Goal: Information Seeking & Learning: Check status

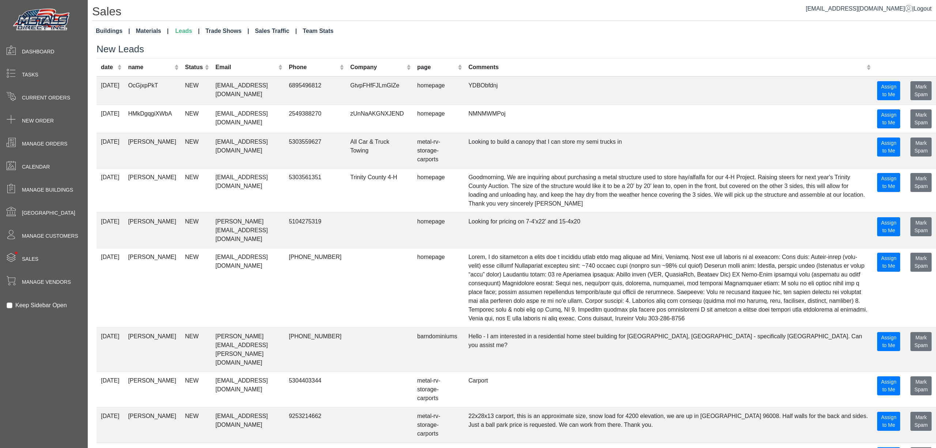
click at [108, 28] on link "Buildings" at bounding box center [113, 31] width 40 height 15
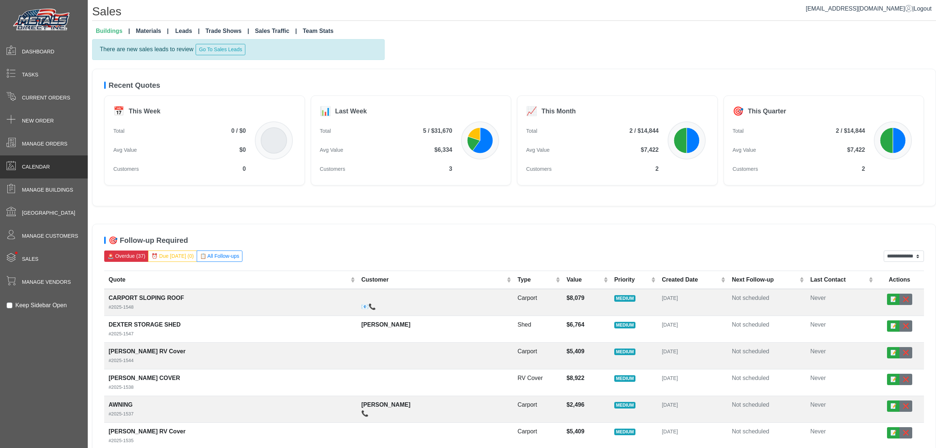
click at [57, 169] on div "Calendar" at bounding box center [44, 166] width 88 height 23
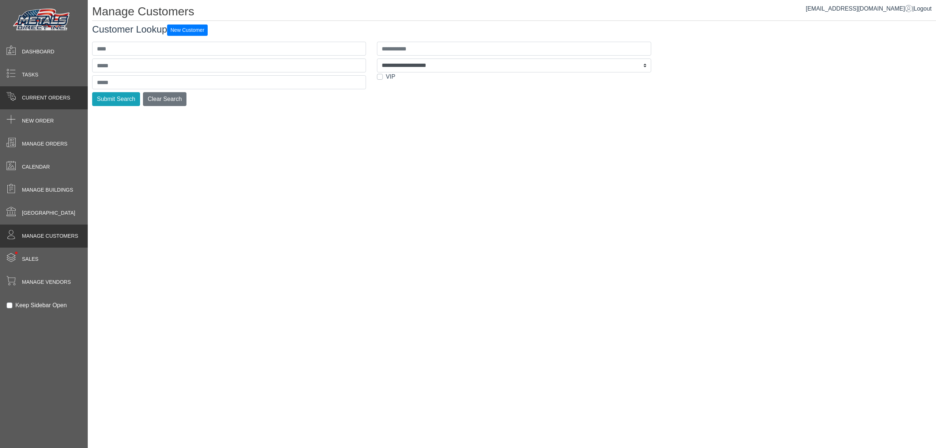
click at [62, 96] on span "Current Orders" at bounding box center [46, 98] width 48 height 8
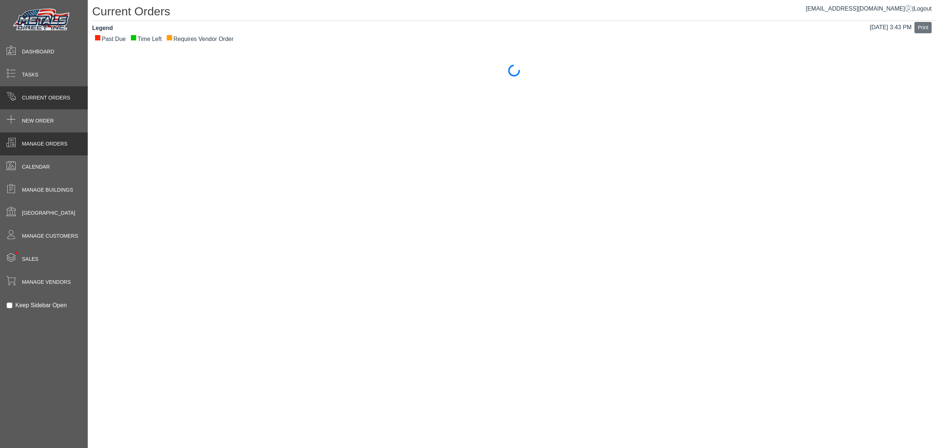
click at [59, 141] on span "Manage Orders" at bounding box center [44, 144] width 45 height 8
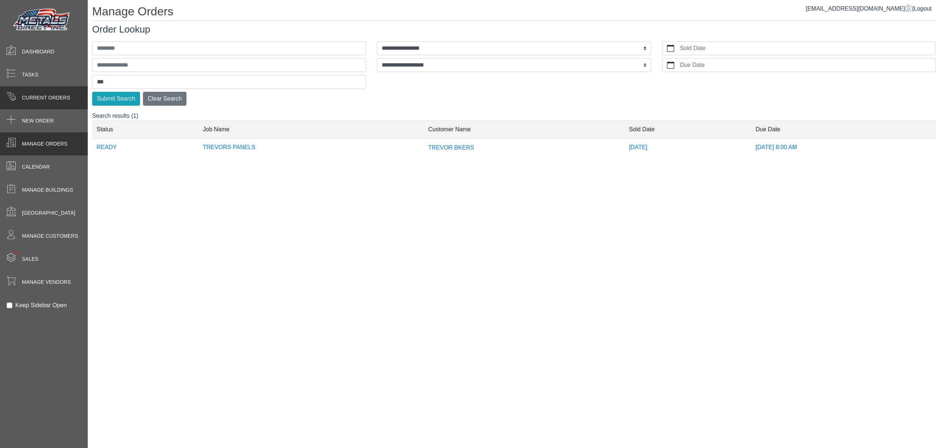
click at [74, 102] on div "Current Orders" at bounding box center [44, 97] width 88 height 23
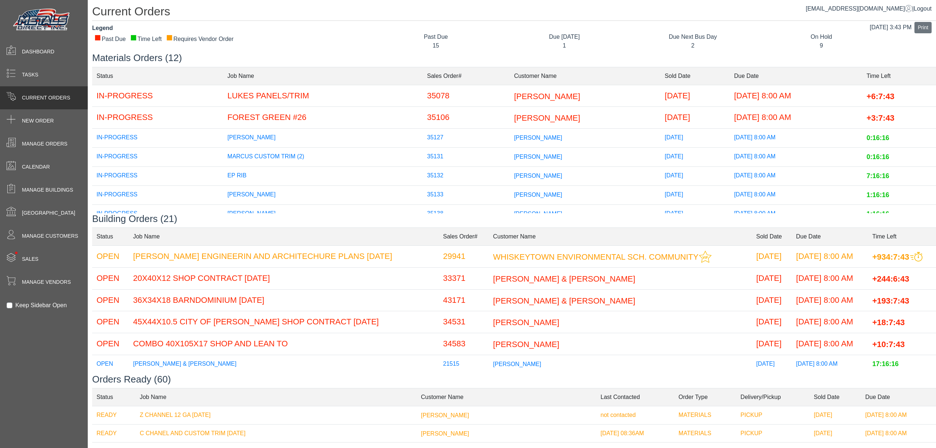
click at [522, 100] on td "LUKE PEARSON" at bounding box center [584, 96] width 151 height 22
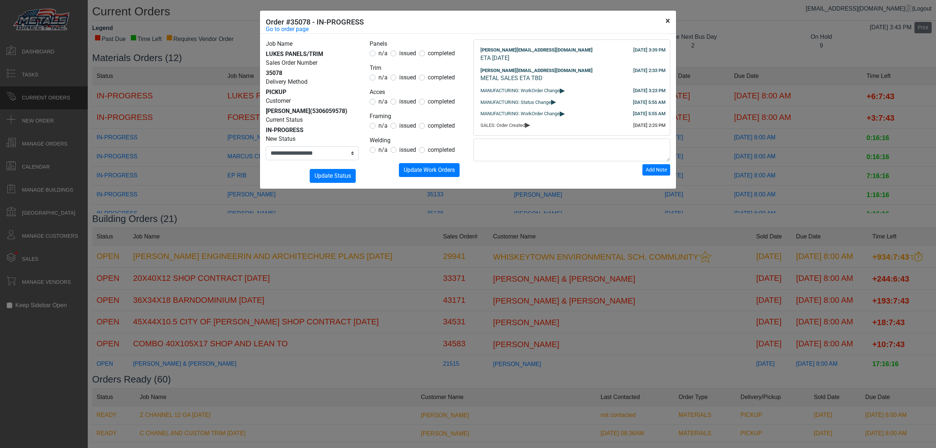
click at [672, 22] on button "×" at bounding box center [667, 21] width 16 height 20
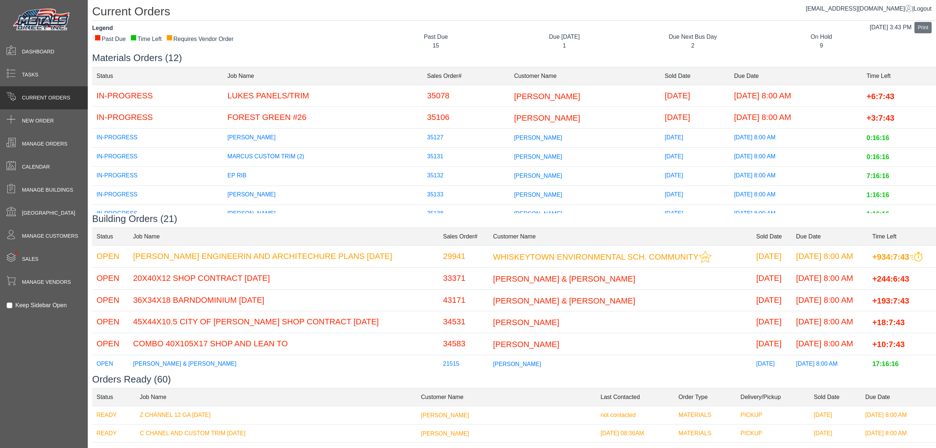
click at [556, 116] on td "MIKE TRAMMELL" at bounding box center [584, 118] width 151 height 22
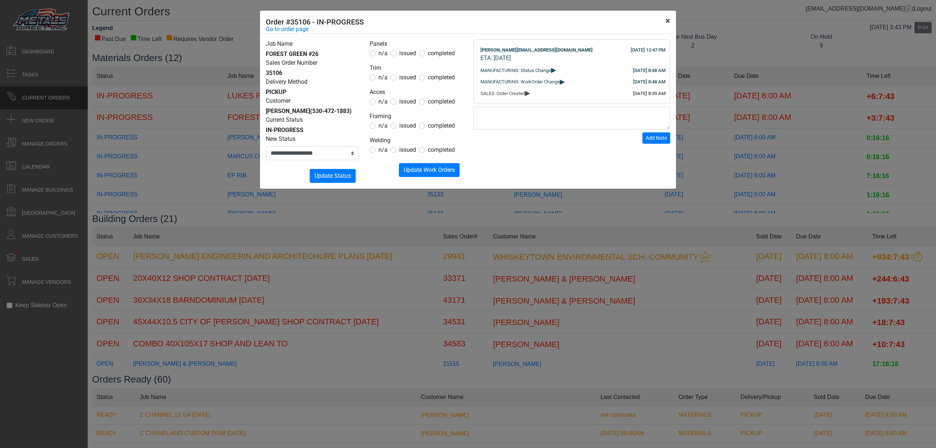
drag, startPoint x: 664, startPoint y: 15, endPoint x: 669, endPoint y: 22, distance: 8.7
click at [667, 21] on button "×" at bounding box center [667, 21] width 16 height 20
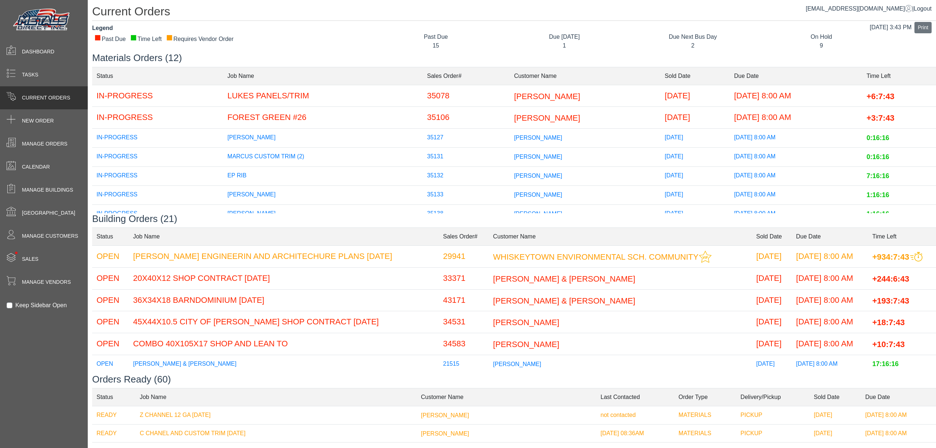
drag, startPoint x: 541, startPoint y: 114, endPoint x: 543, endPoint y: 111, distance: 3.8
click at [543, 111] on td "MIKE TRAMMELL" at bounding box center [584, 118] width 151 height 22
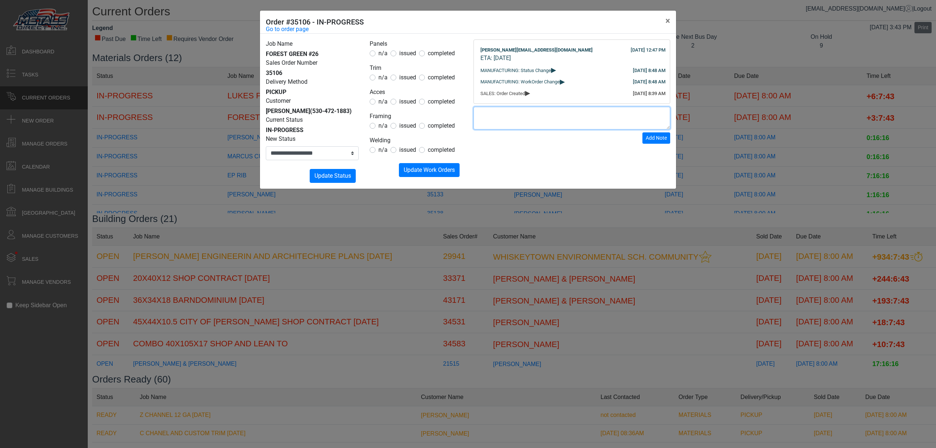
click at [520, 129] on textarea at bounding box center [571, 118] width 197 height 23
type textarea "**********"
click at [665, 141] on span "Add Note" at bounding box center [655, 138] width 21 height 6
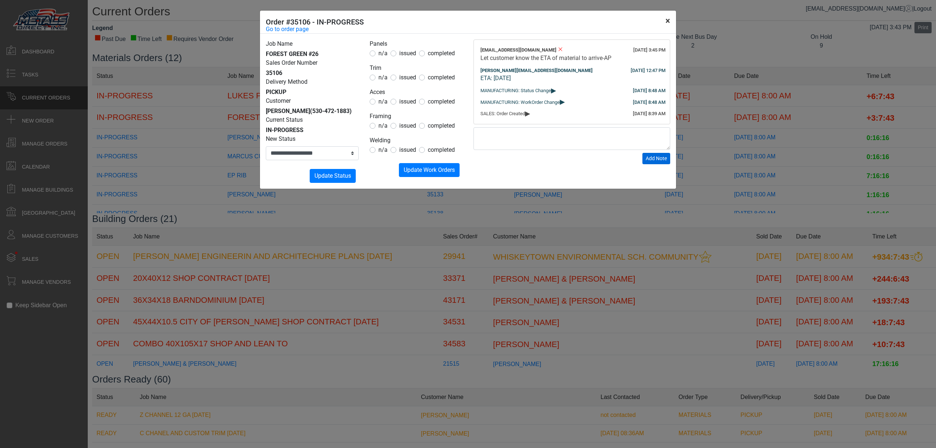
click at [673, 19] on button "×" at bounding box center [667, 21] width 16 height 20
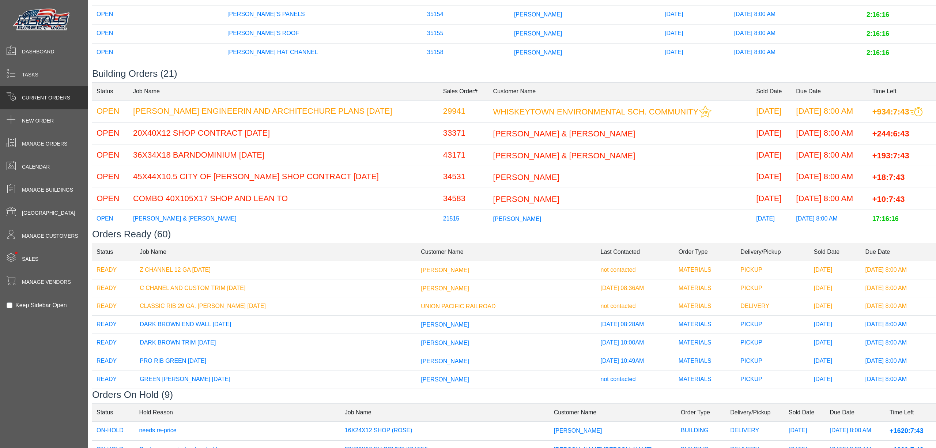
scroll to position [146, 0]
drag, startPoint x: 574, startPoint y: 154, endPoint x: 576, endPoint y: 158, distance: 4.8
click at [576, 158] on span "ROBERT LILLBACK & SHANNON KRIKORIAN" at bounding box center [564, 153] width 142 height 9
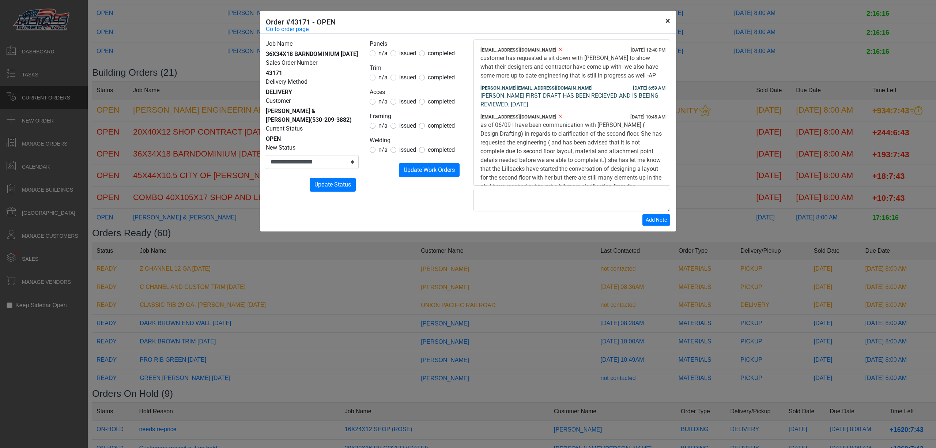
click at [671, 23] on button "×" at bounding box center [667, 21] width 16 height 20
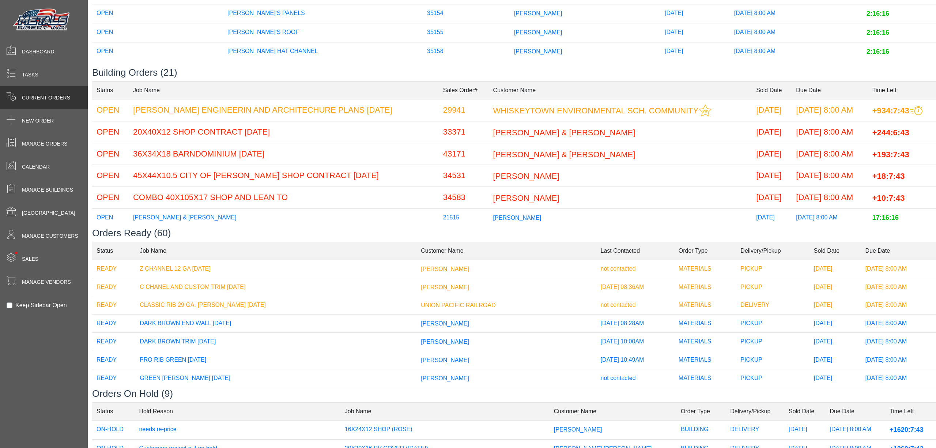
drag, startPoint x: 531, startPoint y: 178, endPoint x: 528, endPoint y: 182, distance: 4.2
click at [528, 182] on td "SHANNON CONLEY" at bounding box center [620, 176] width 263 height 22
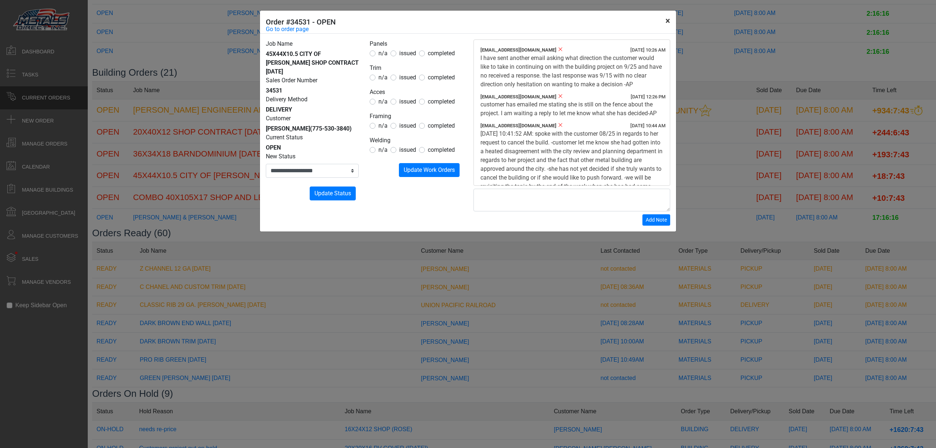
click at [666, 24] on button "×" at bounding box center [667, 21] width 16 height 20
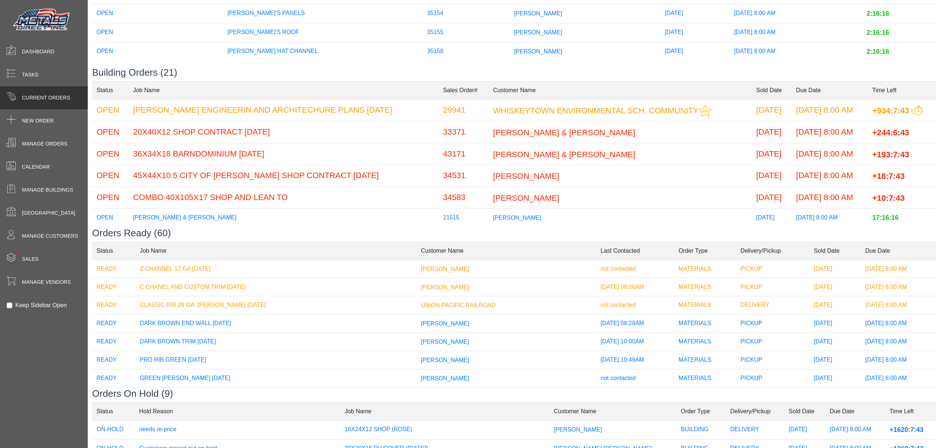
click at [585, 155] on span "ROBERT LILLBACK & SHANNON KRIKORIAN" at bounding box center [564, 153] width 142 height 9
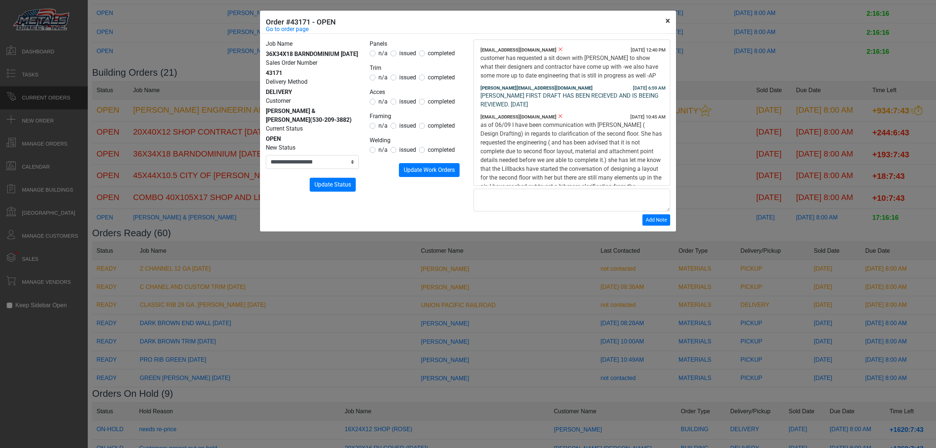
click at [672, 22] on button "×" at bounding box center [667, 21] width 16 height 20
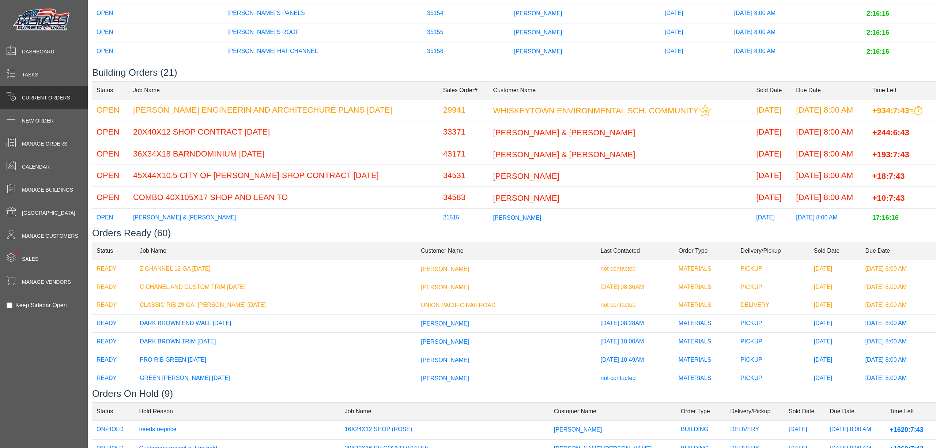
click at [528, 196] on span "ROSEMARY CASAROTTI" at bounding box center [526, 197] width 66 height 9
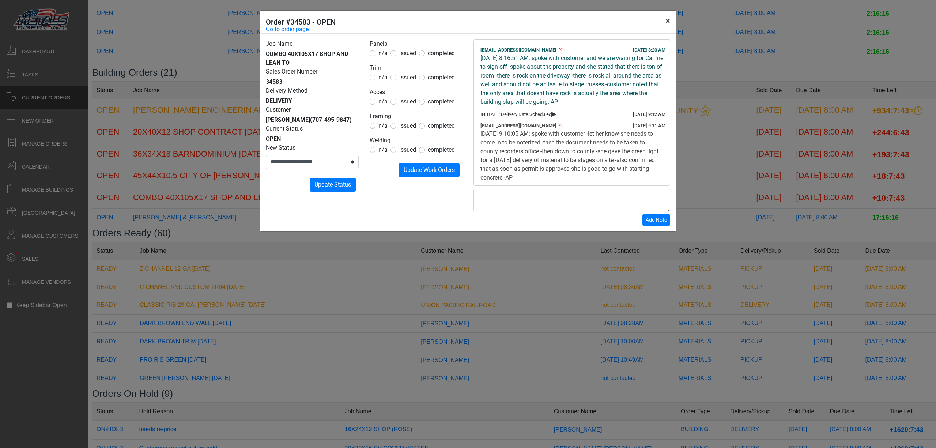
drag, startPoint x: 664, startPoint y: 21, endPoint x: 659, endPoint y: 18, distance: 6.0
click at [659, 18] on button "×" at bounding box center [667, 21] width 16 height 20
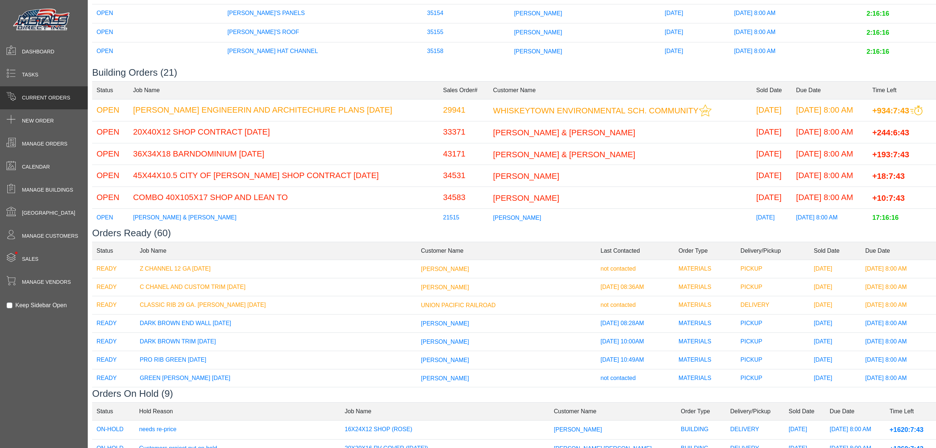
click at [516, 143] on tbody "OPEN WES CAMP ENGINEERIN AND ARCHITECHURE PLANS 2/23/23 29941 WHISKEYTOWN ENVIR…" at bounding box center [513, 308] width 843 height 419
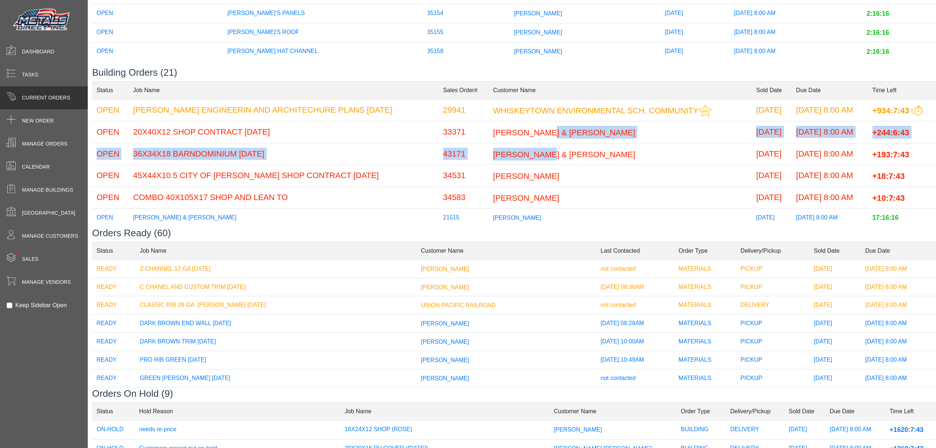
click at [518, 133] on span "ERIK & ROBERT HENNION" at bounding box center [564, 132] width 142 height 9
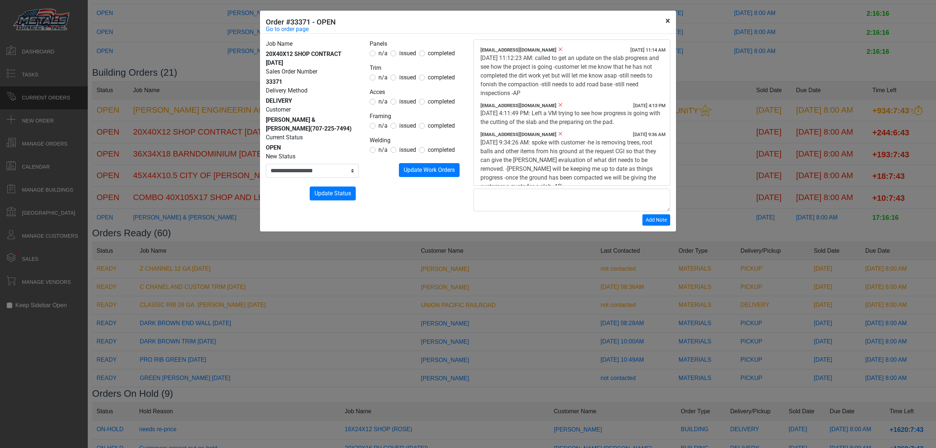
click at [675, 21] on button "×" at bounding box center [667, 21] width 16 height 20
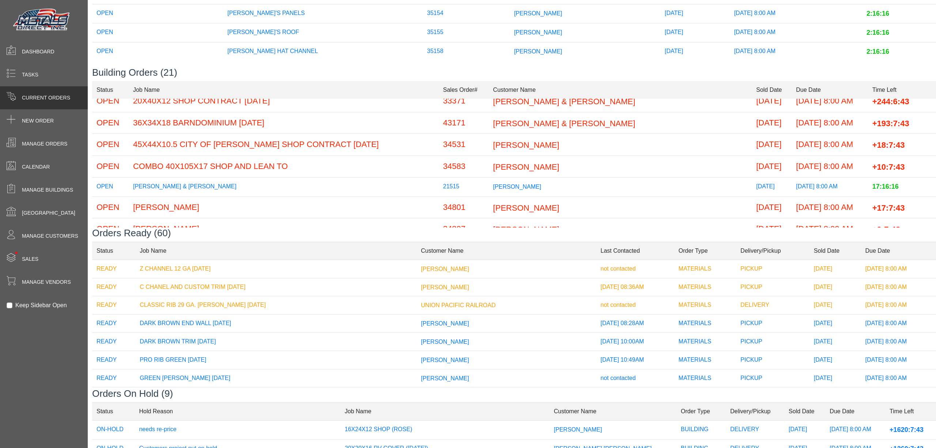
scroll to position [49, 0]
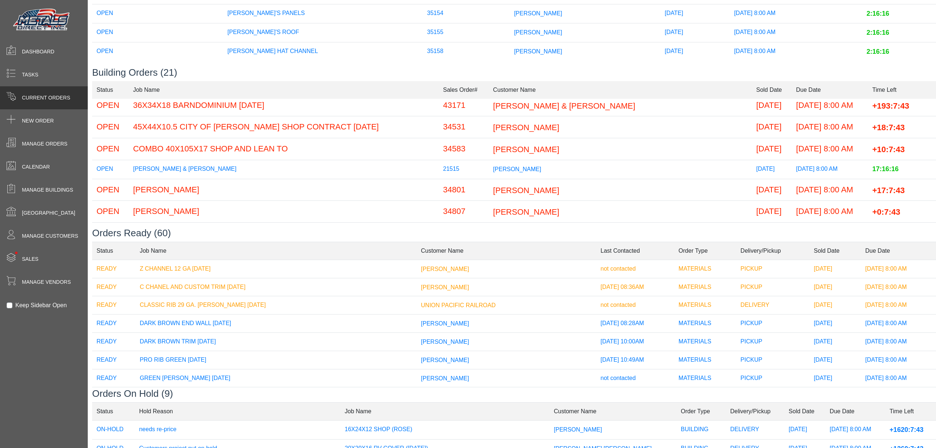
click at [535, 171] on td "MIKE SHUFELBERGFER" at bounding box center [620, 169] width 263 height 19
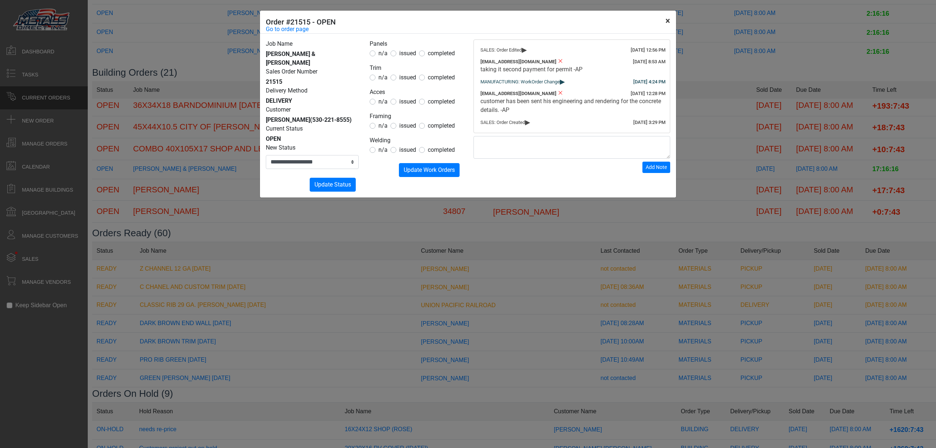
click at [669, 20] on button "×" at bounding box center [667, 21] width 16 height 20
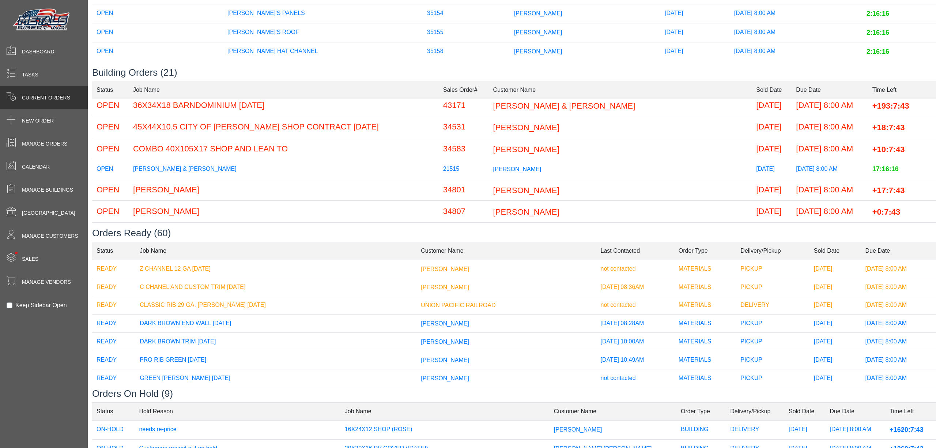
click at [522, 198] on td "MARK PROVENCHER" at bounding box center [620, 190] width 263 height 22
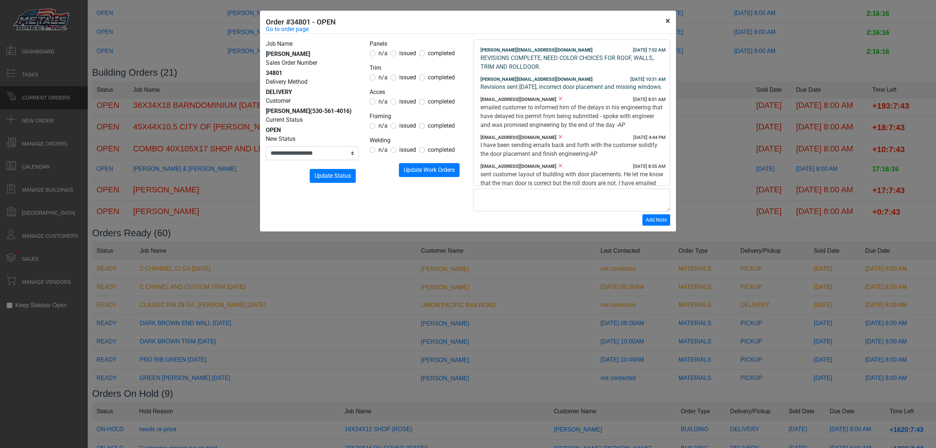
click at [665, 21] on button "×" at bounding box center [667, 21] width 16 height 20
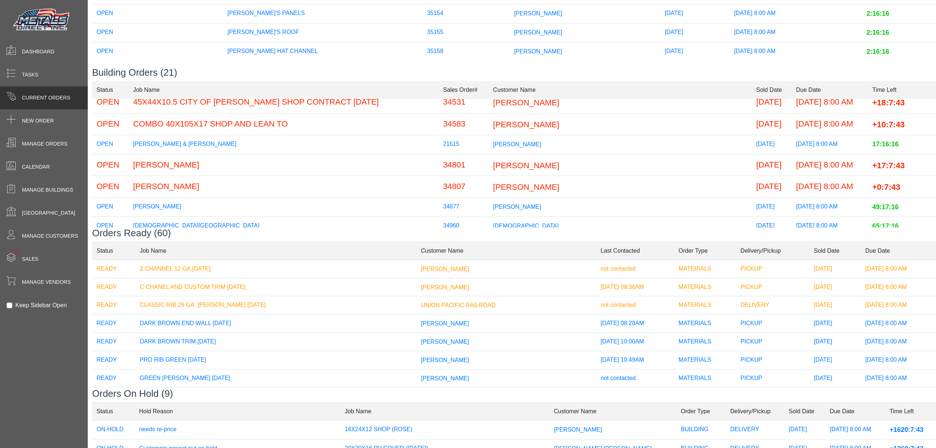
scroll to position [97, 0]
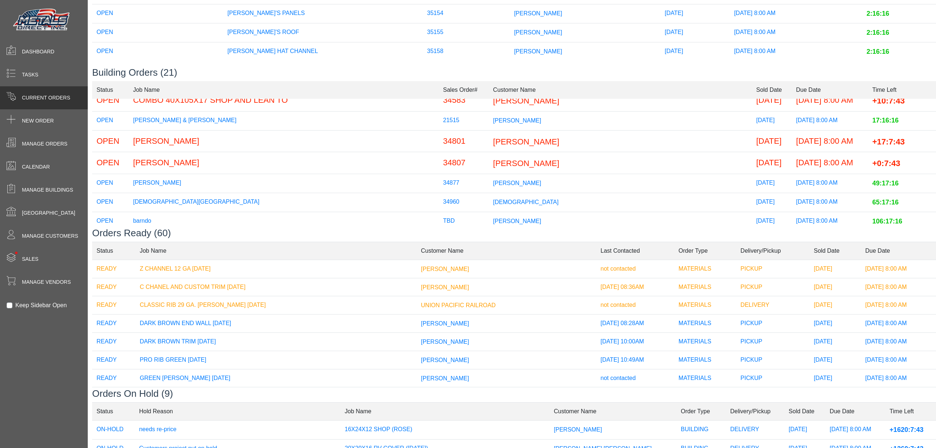
click at [518, 164] on td "Tonya Fischer" at bounding box center [620, 163] width 263 height 22
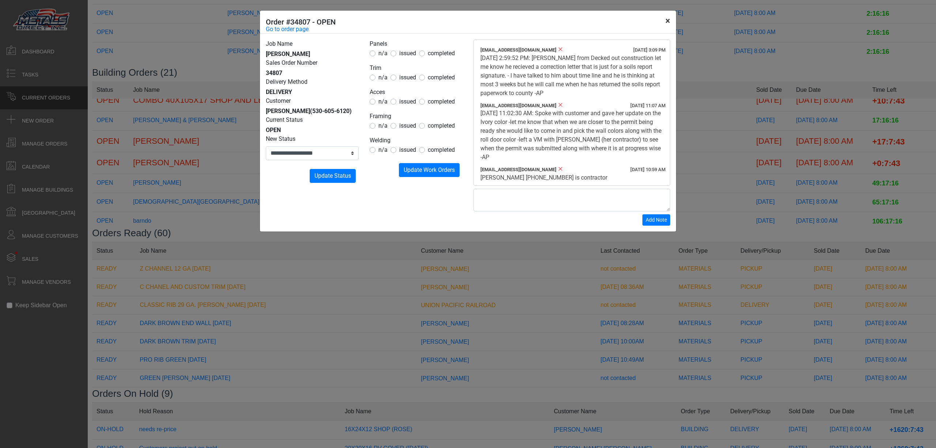
click at [663, 24] on button "×" at bounding box center [667, 21] width 16 height 20
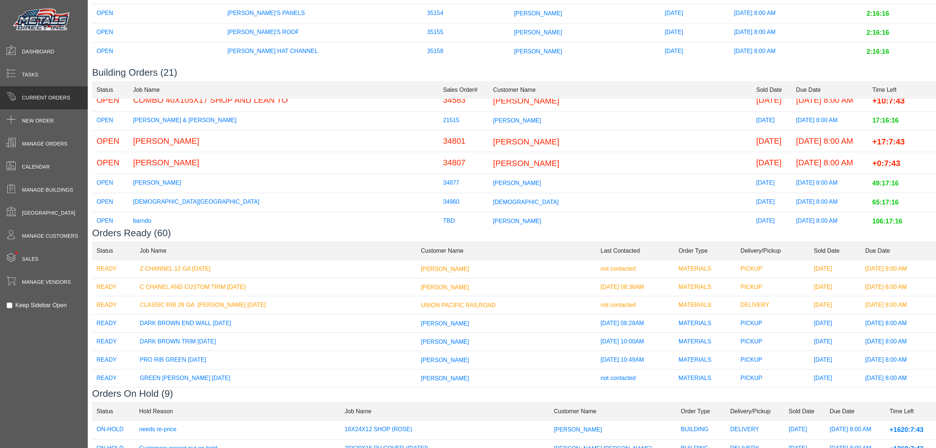
click at [504, 186] on span "LEFORT, CHARLIE" at bounding box center [517, 183] width 48 height 6
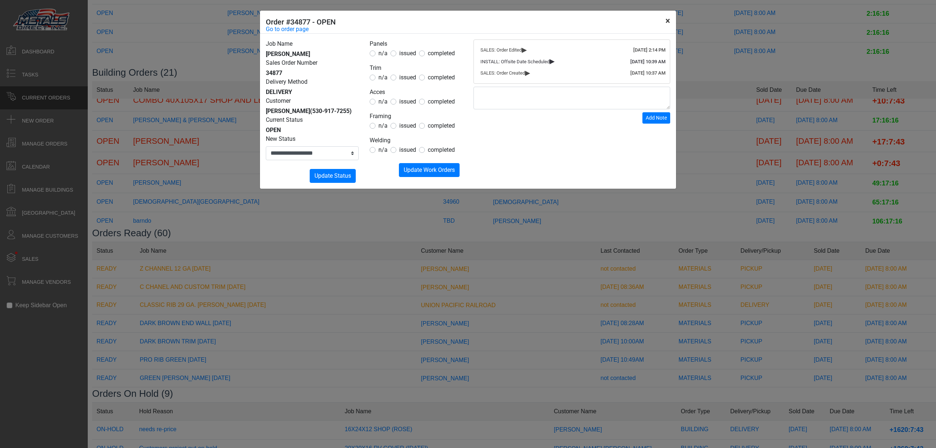
drag, startPoint x: 664, startPoint y: 27, endPoint x: 661, endPoint y: 30, distance: 4.1
click at [664, 27] on button "×" at bounding box center [667, 21] width 16 height 20
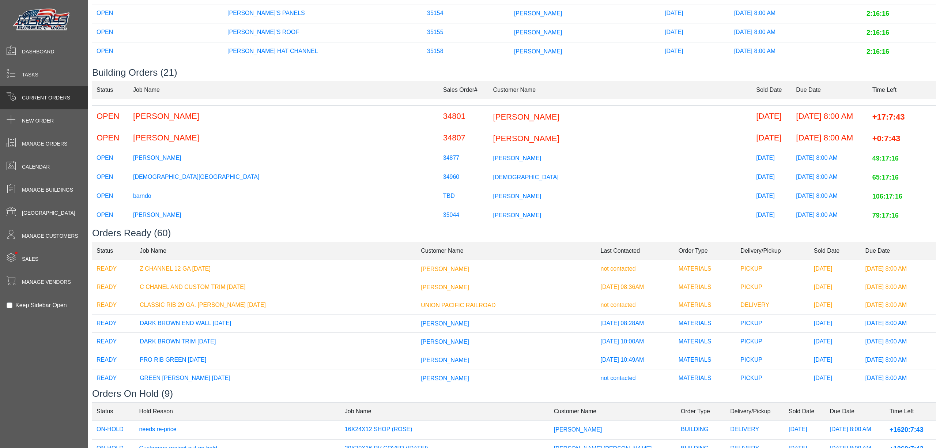
scroll to position [146, 0]
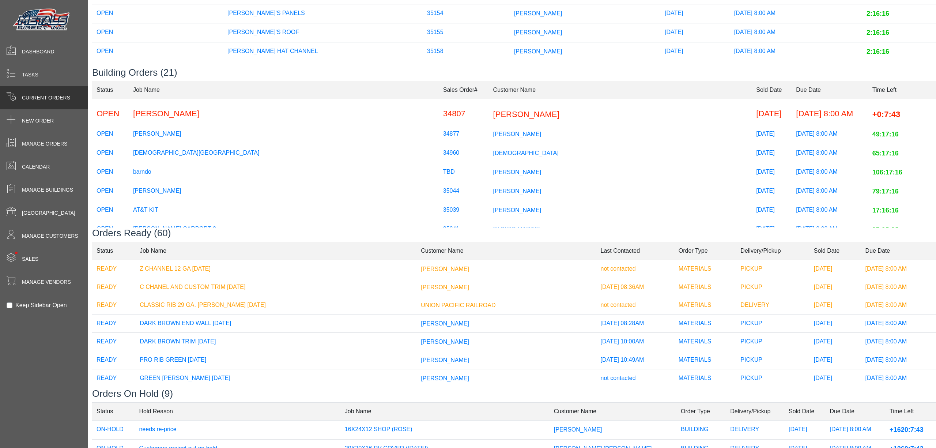
click at [503, 154] on td "CHRISTIAN" at bounding box center [620, 153] width 263 height 19
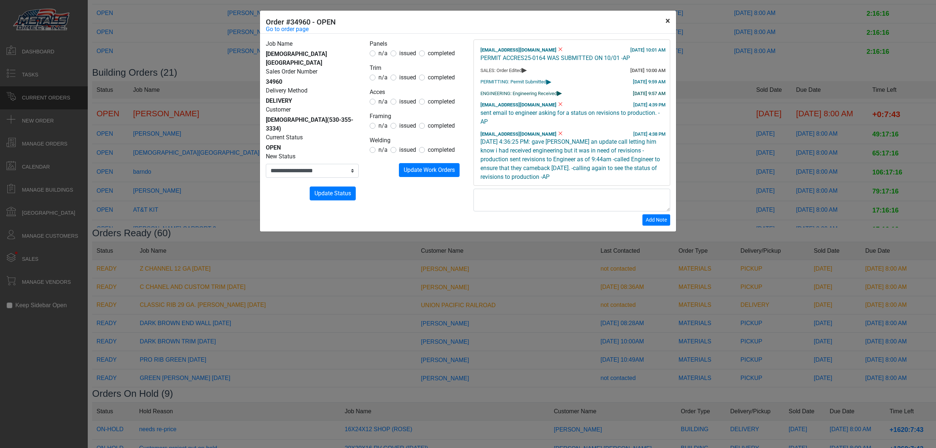
drag, startPoint x: 665, startPoint y: 25, endPoint x: 672, endPoint y: 49, distance: 24.9
click at [664, 25] on button "×" at bounding box center [667, 21] width 16 height 20
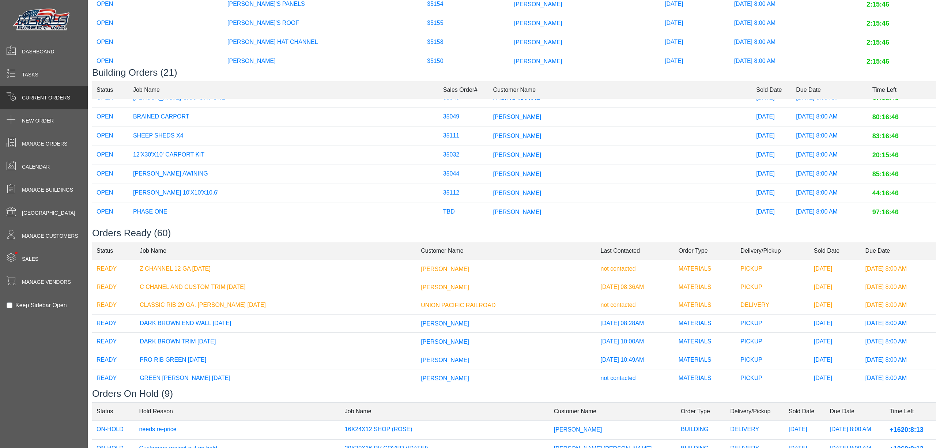
scroll to position [195, 0]
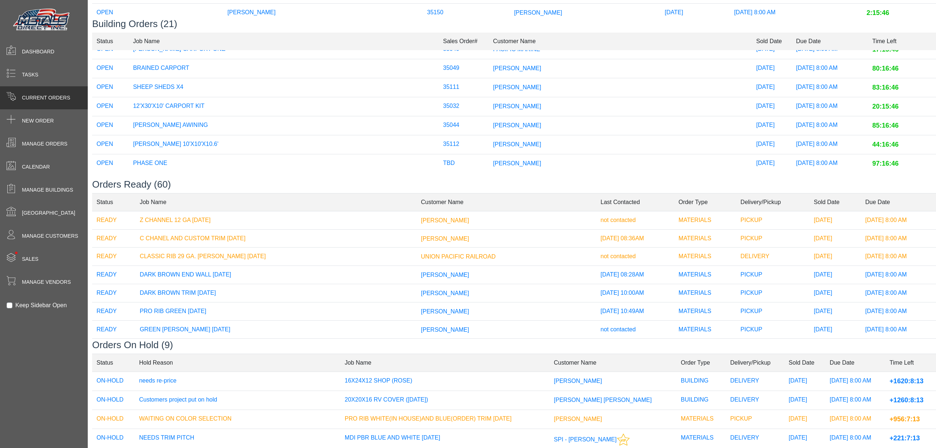
click at [493, 160] on span "verna" at bounding box center [517, 163] width 48 height 6
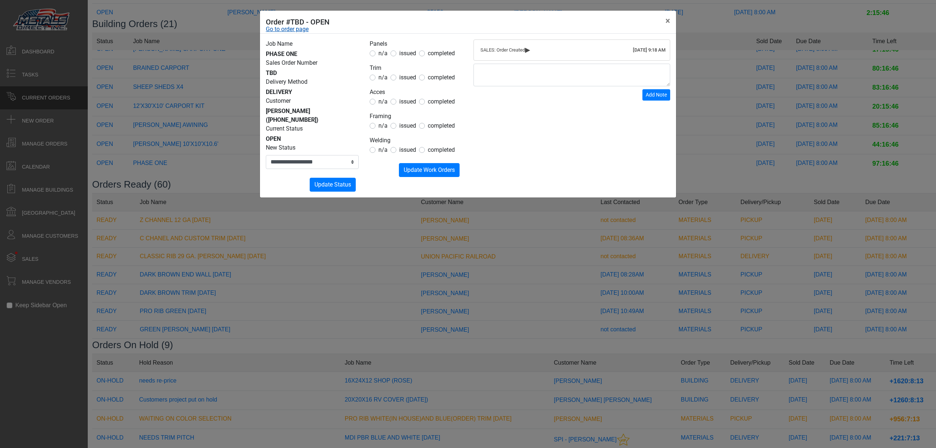
click at [294, 25] on link "Go to order page" at bounding box center [287, 29] width 43 height 9
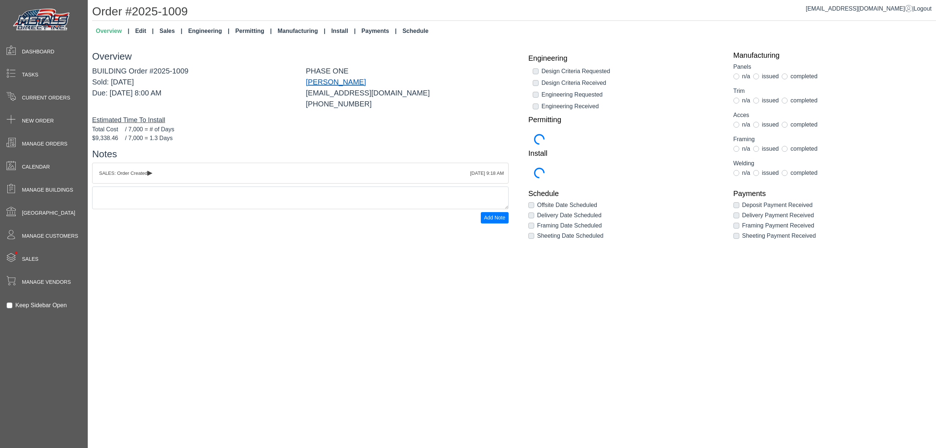
click at [311, 79] on link "verna" at bounding box center [336, 82] width 60 height 8
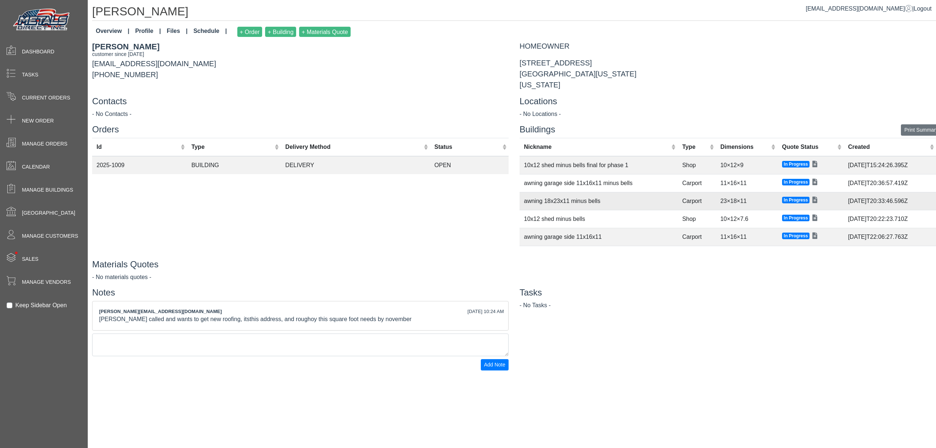
scroll to position [34, 0]
drag, startPoint x: 167, startPoint y: 31, endPoint x: 170, endPoint y: 34, distance: 4.9
click at [167, 31] on link "Files" at bounding box center [177, 32] width 27 height 16
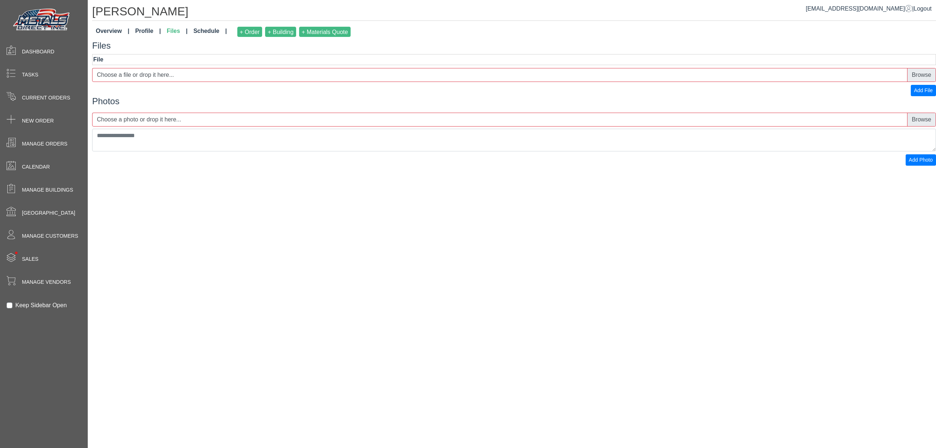
click at [141, 34] on link "Profile" at bounding box center [147, 32] width 31 height 16
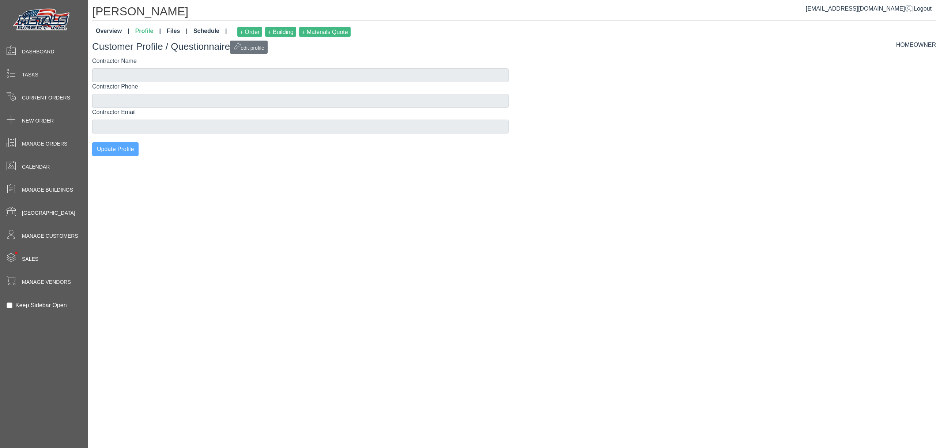
click at [115, 34] on link "Overview" at bounding box center [112, 32] width 39 height 16
